Goal: Complete Application Form: Complete application form

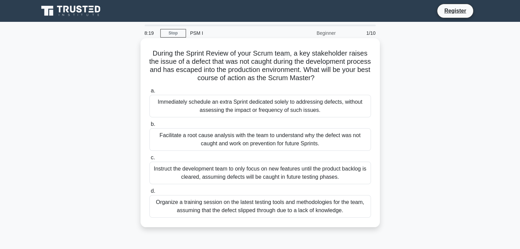
click at [244, 138] on div "Facilitate a root cause analysis with the team to understand why the defect was…" at bounding box center [259, 140] width 221 height 23
click at [149, 127] on input "b. Facilitate a root cause analysis with the team to understand why the defect …" at bounding box center [149, 124] width 0 height 4
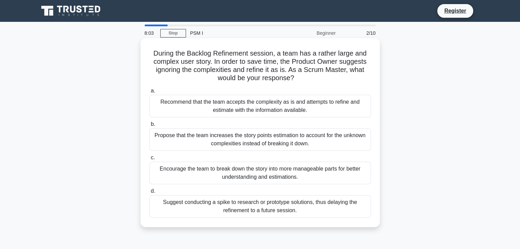
click at [324, 74] on h5 "During the Backlog Refinement session, a team has a rather large and complex us…" at bounding box center [260, 65] width 223 height 33
click at [277, 178] on div "Encourage the team to break down the story into more manageable parts for bette…" at bounding box center [259, 173] width 221 height 23
click at [149, 160] on input "c. Encourage the team to break down the story into more manageable parts for be…" at bounding box center [149, 158] width 0 height 4
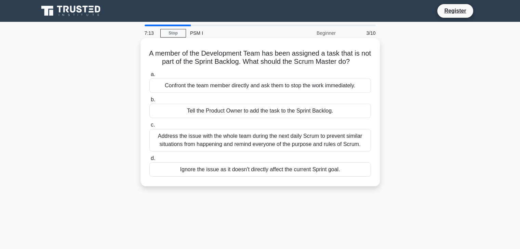
click at [249, 145] on div "Address the issue with the whole team during the next daily Scrum to prevent si…" at bounding box center [259, 140] width 221 height 23
click at [149, 127] on input "c. Address the issue with the whole team during the next daily Scrum to prevent…" at bounding box center [149, 125] width 0 height 4
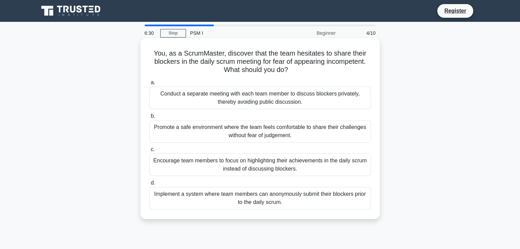
click at [249, 133] on div "Promote a safe environment where the team feels comfortable to share their chal…" at bounding box center [259, 131] width 221 height 23
click at [149, 119] on input "b. Promote a safe environment where the team feels comfortable to share their c…" at bounding box center [149, 116] width 0 height 4
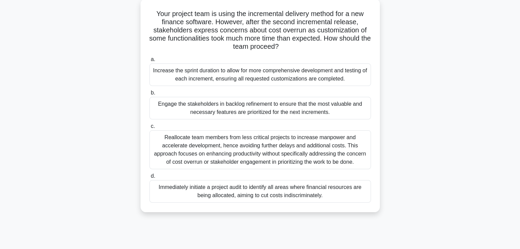
scroll to position [41, 0]
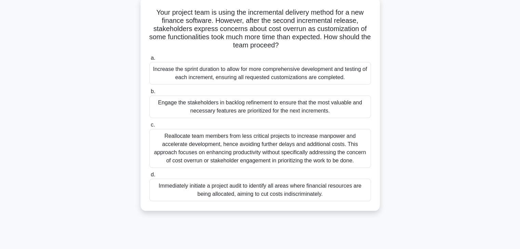
click at [302, 186] on div "Immediately initiate a project audit to identify all areas where financial reso…" at bounding box center [259, 190] width 221 height 23
click at [149, 177] on input "d. Immediately initiate a project audit to identify all areas where financial r…" at bounding box center [149, 175] width 0 height 4
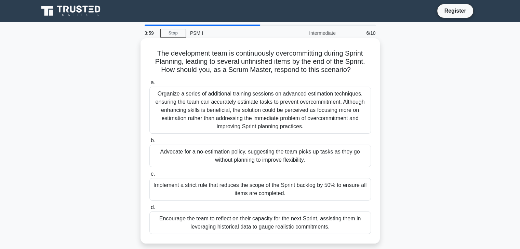
scroll to position [0, 0]
click at [286, 115] on div "Organize a series of additional training sessions on advanced estimation techni…" at bounding box center [259, 110] width 221 height 47
click at [149, 85] on input "a. Organize a series of additional training sessions on advanced estimation tec…" at bounding box center [149, 83] width 0 height 4
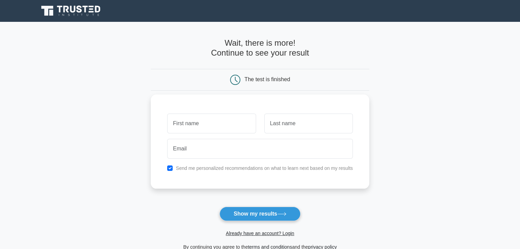
click at [204, 121] on input "text" at bounding box center [211, 124] width 89 height 20
type input "[PERSON_NAME]"
click at [290, 128] on input "text" at bounding box center [308, 124] width 89 height 20
type input "OYINLOLA"
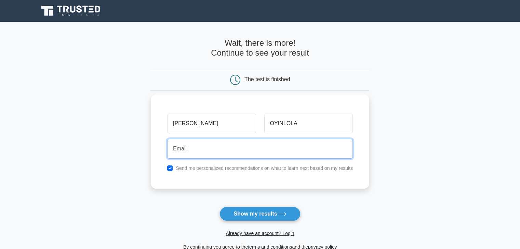
click at [272, 144] on input "email" at bounding box center [260, 149] width 186 height 20
type input "rhodaoyinlola@gmail.com"
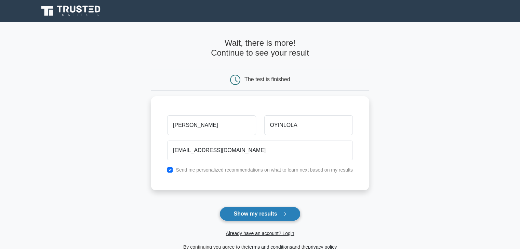
click at [256, 215] on button "Show my results" at bounding box center [259, 214] width 81 height 14
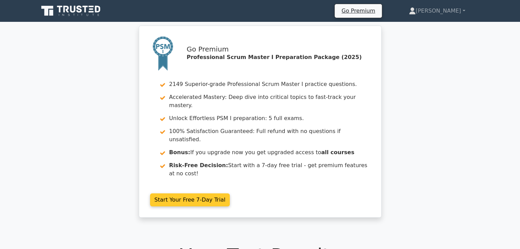
click at [183, 194] on link "Start Your Free 7-Day Trial" at bounding box center [190, 200] width 80 height 13
